Goal: Task Accomplishment & Management: Use online tool/utility

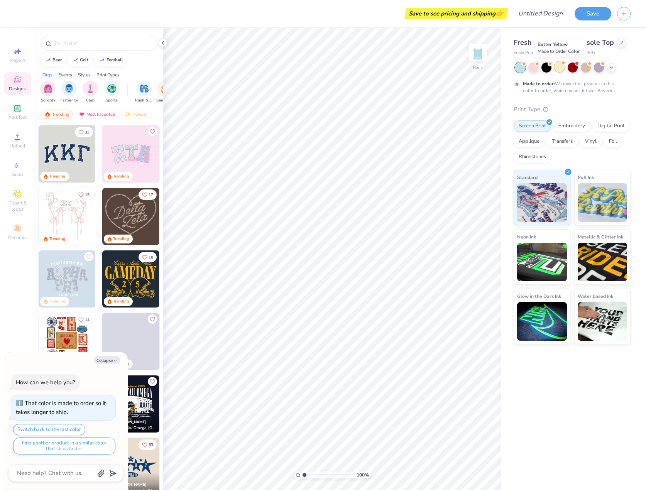
click at [560, 66] on div at bounding box center [559, 67] width 10 height 10
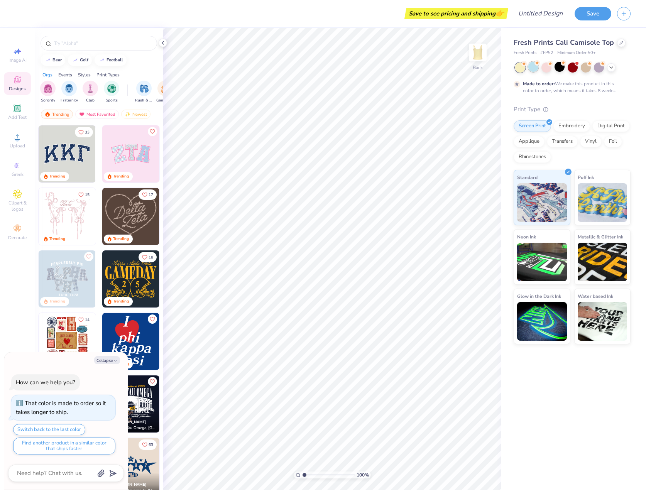
click at [538, 65] on div at bounding box center [572, 67] width 115 height 10
click at [516, 64] on div at bounding box center [520, 67] width 10 height 10
click at [130, 157] on img at bounding box center [130, 153] width 57 height 57
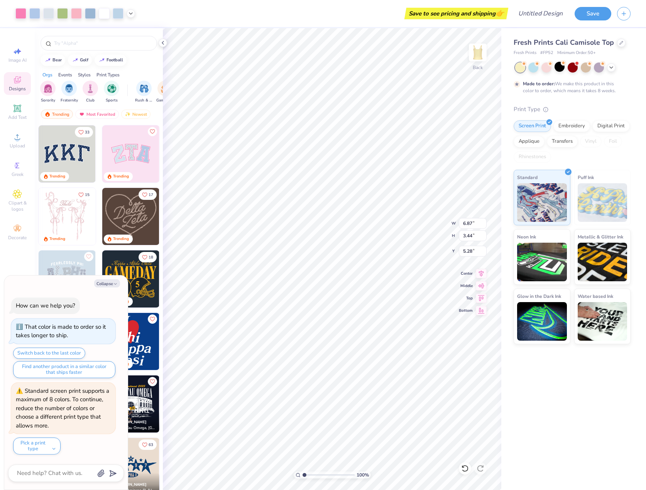
type textarea "x"
type input "1.29"
type textarea "x"
type input "1.34"
click at [578, 432] on div "Fresh Prints Cali Camisole Top Fresh Prints # FP52 Minimum Order: 50 + Made to …" at bounding box center [573, 259] width 145 height 462
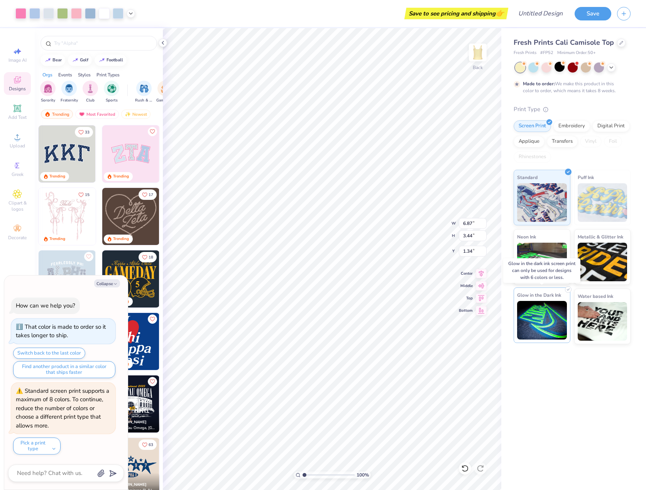
click at [542, 334] on img at bounding box center [542, 320] width 50 height 39
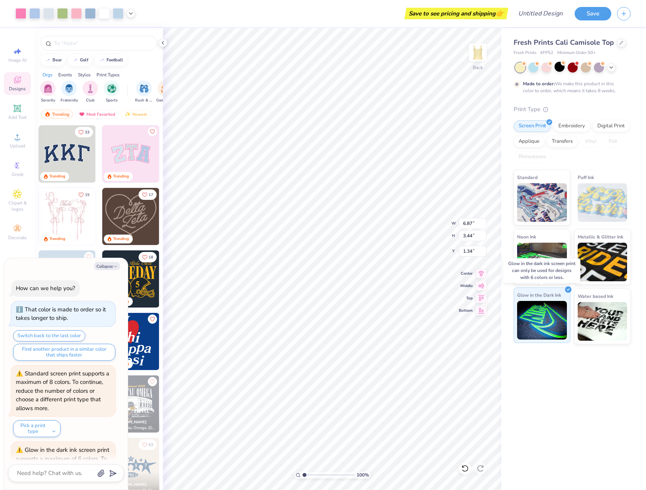
scroll to position [58, 0]
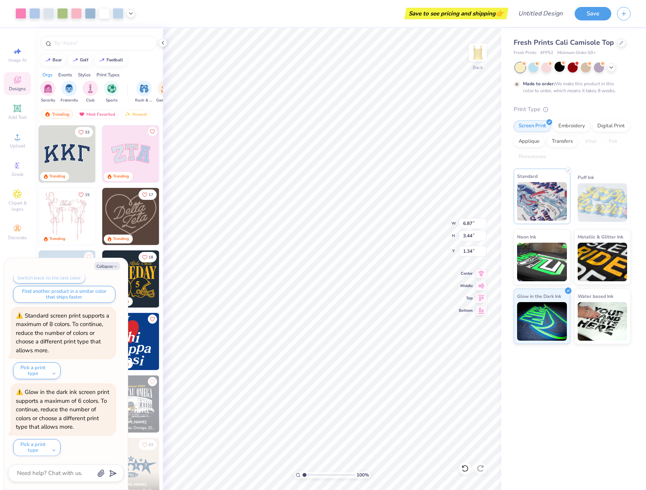
click at [566, 222] on div "Standard" at bounding box center [541, 197] width 57 height 56
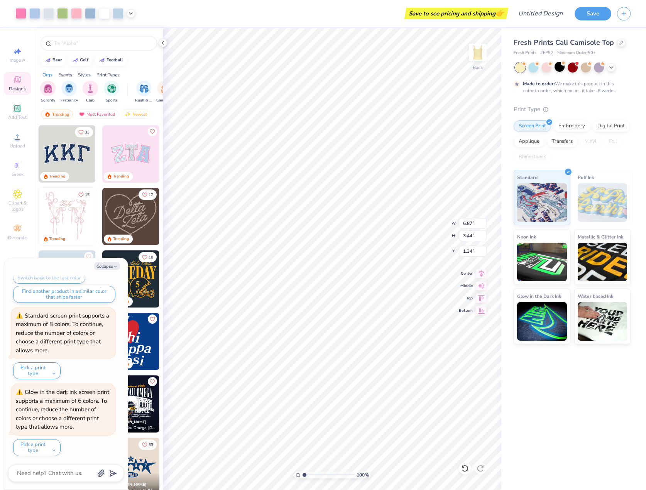
scroll to position [134, 0]
click at [553, 125] on div "Embroidery" at bounding box center [571, 125] width 37 height 12
type textarea "x"
type input "6.88"
type input "1.59"
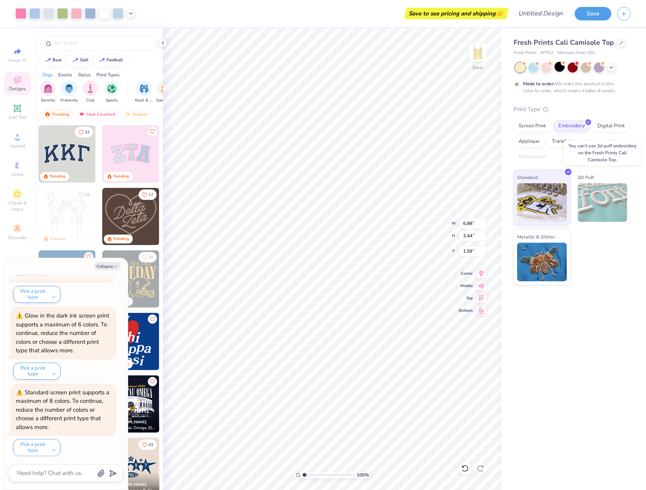
click at [615, 206] on img at bounding box center [602, 202] width 50 height 39
click at [591, 192] on img at bounding box center [602, 202] width 50 height 39
click at [558, 201] on img at bounding box center [542, 201] width 50 height 39
type textarea "x"
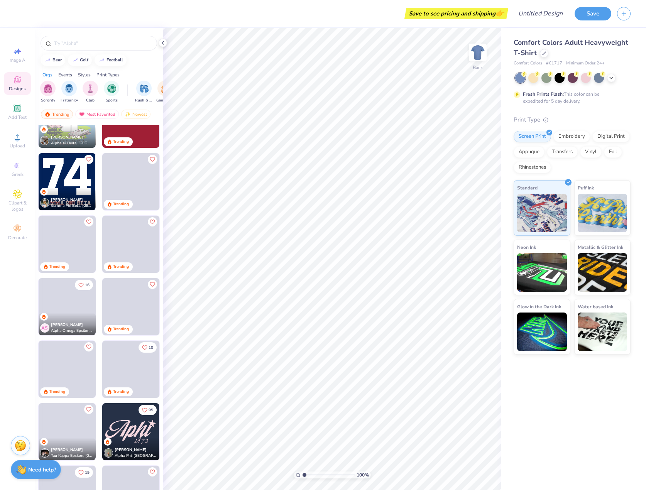
scroll to position [540, 0]
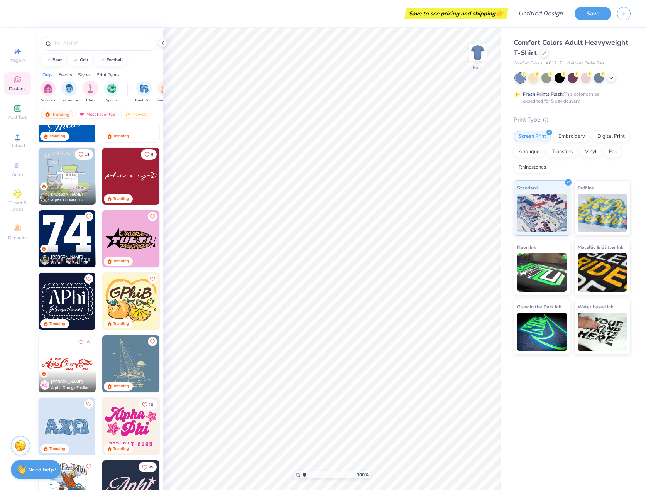
click at [128, 285] on img at bounding box center [130, 301] width 57 height 57
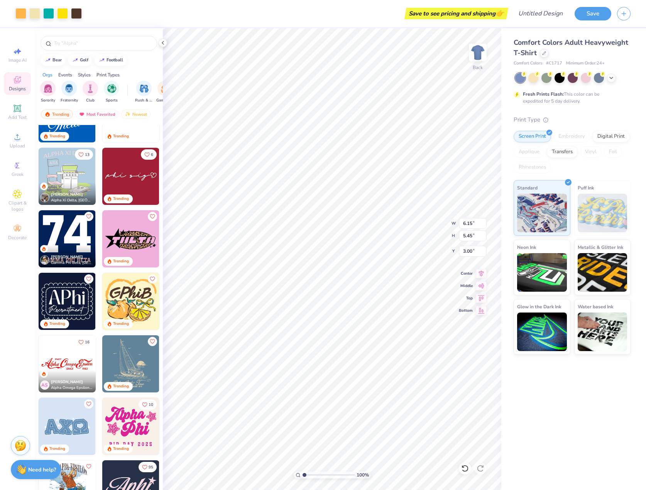
type input "9.95"
type input "8.81"
type input "2.53"
drag, startPoint x: 609, startPoint y: 465, endPoint x: 615, endPoint y: 469, distance: 7.4
click at [615, 469] on div "Comfort Colors Adult Heavyweight T-Shirt Comfort Colors # C1717 Minimum Order: …" at bounding box center [573, 259] width 145 height 462
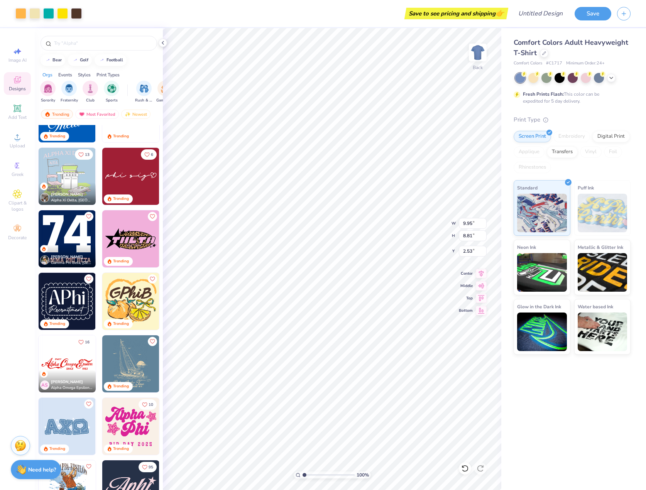
click at [564, 416] on div "Comfort Colors Adult Heavyweight T-Shirt Comfort Colors # C1717 Minimum Order: …" at bounding box center [573, 259] width 145 height 462
click at [546, 76] on div at bounding box center [546, 77] width 10 height 10
click at [557, 344] on img at bounding box center [542, 330] width 50 height 39
